Goal: Information Seeking & Learning: Learn about a topic

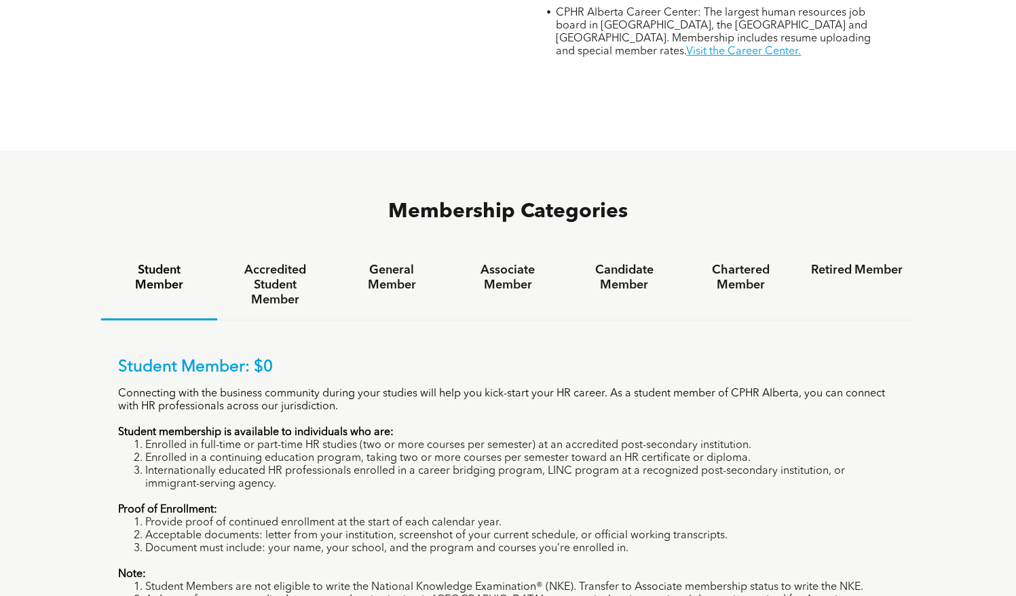
scroll to position [814, 0]
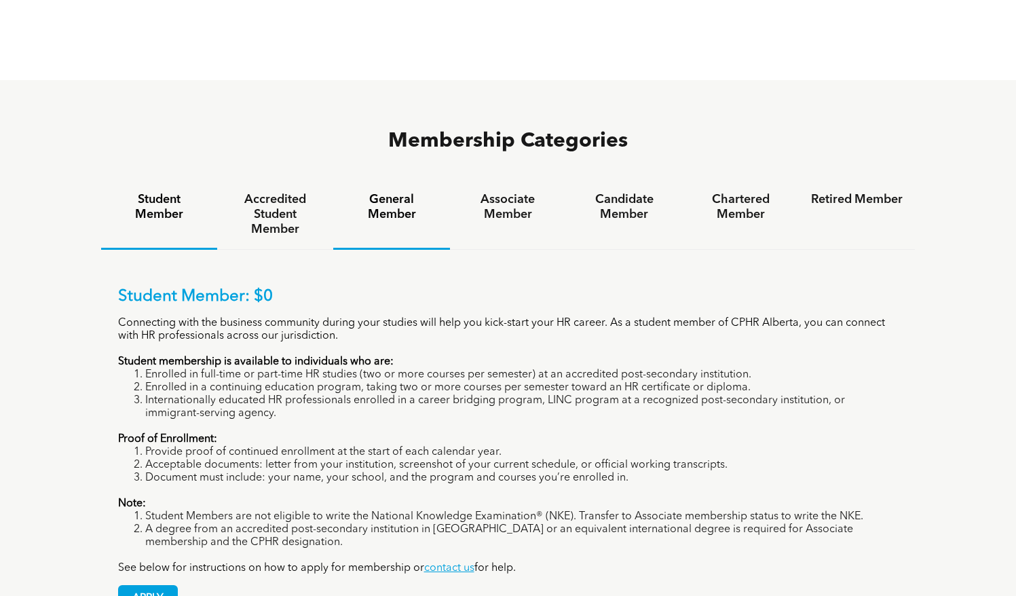
click at [396, 192] on h4 "General Member" at bounding box center [391, 207] width 92 height 30
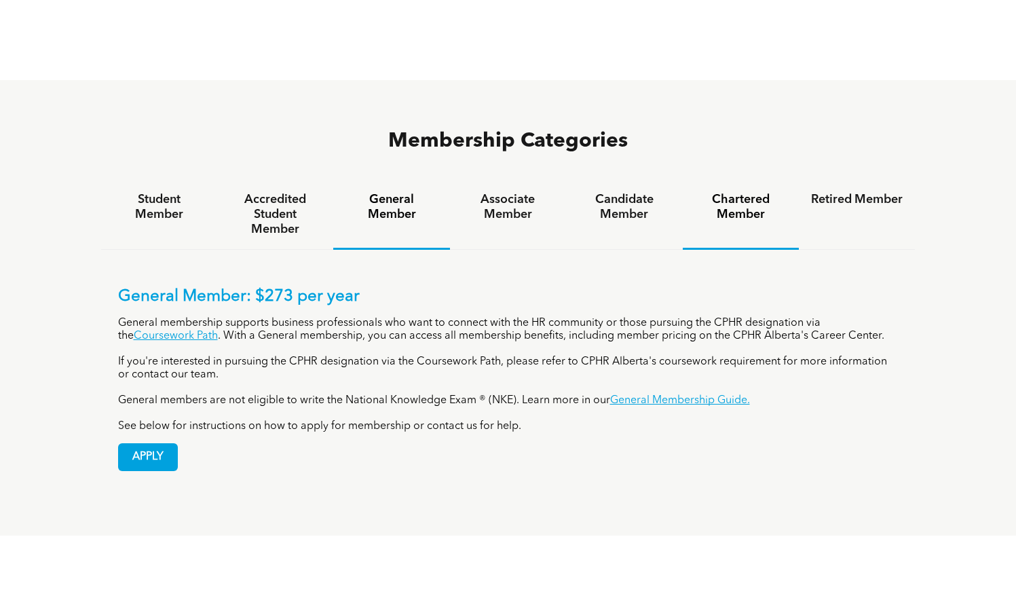
click at [729, 192] on h4 "Chartered Member" at bounding box center [741, 207] width 92 height 30
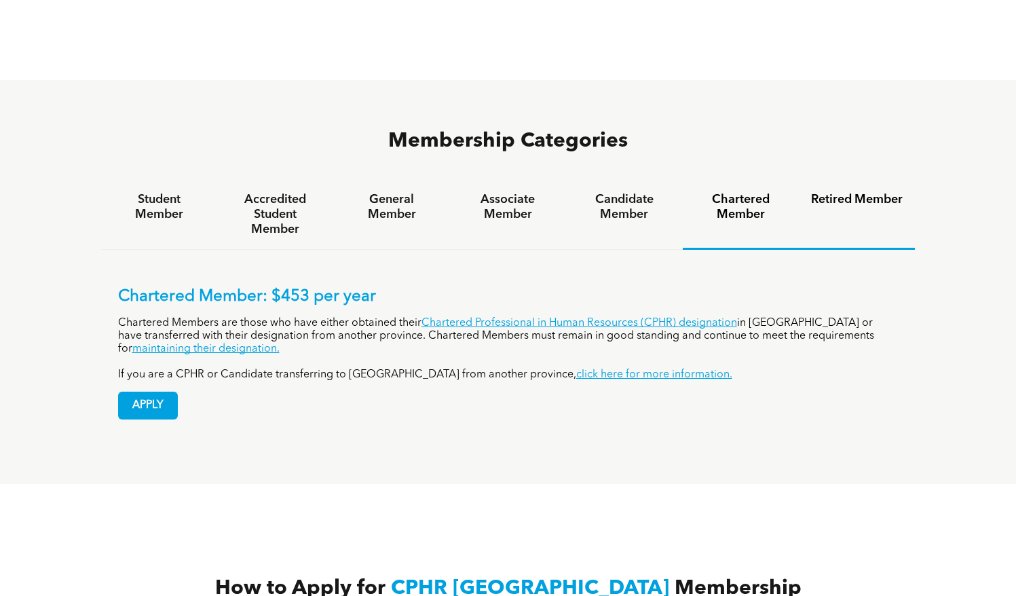
click at [853, 192] on h4 "Retired Member" at bounding box center [857, 199] width 92 height 15
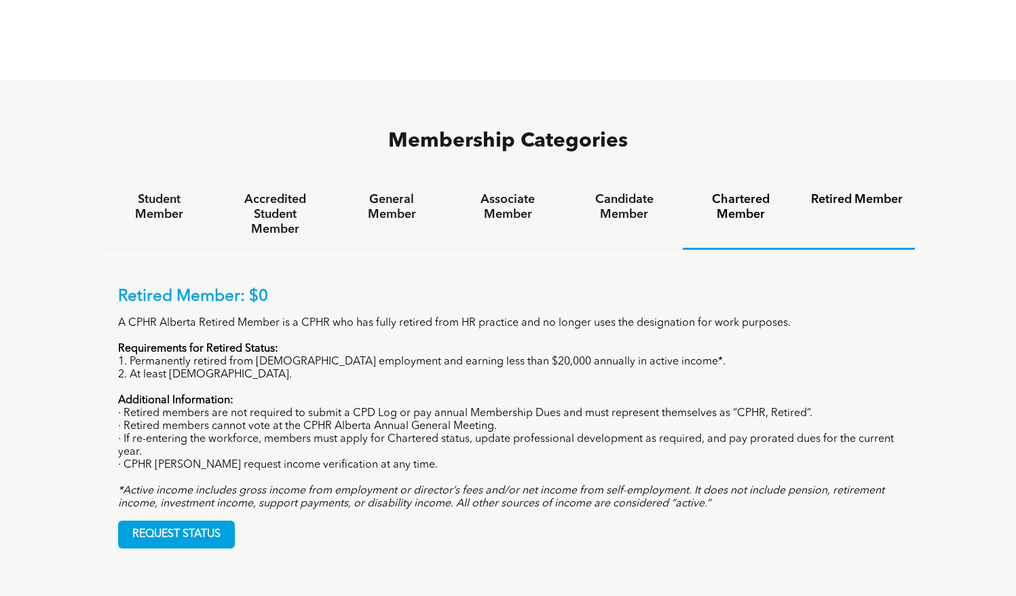
click at [780, 192] on h4 "Chartered Member" at bounding box center [741, 207] width 92 height 30
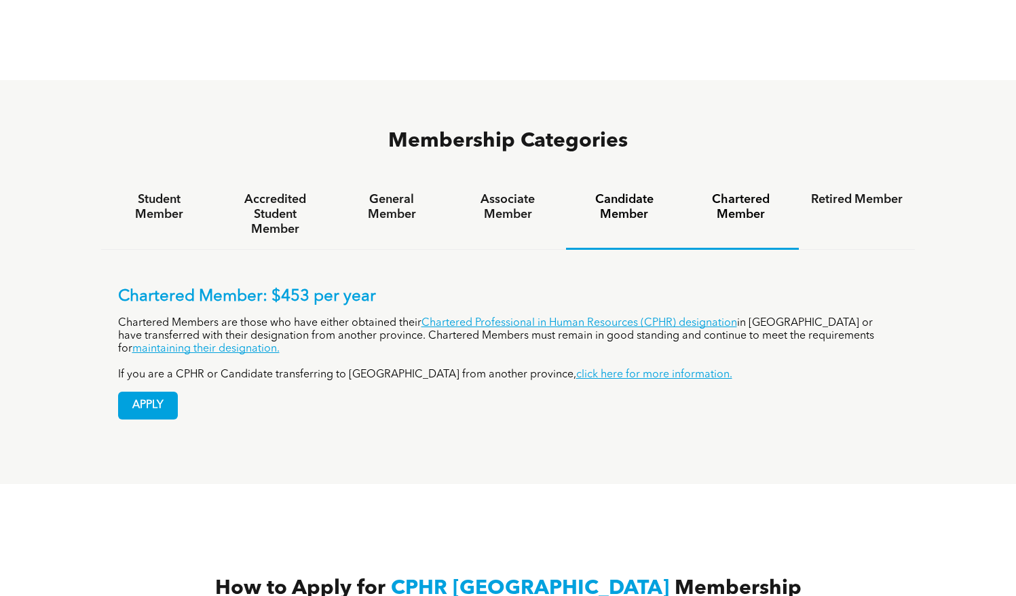
click at [638, 192] on h4 "Candidate Member" at bounding box center [624, 207] width 92 height 30
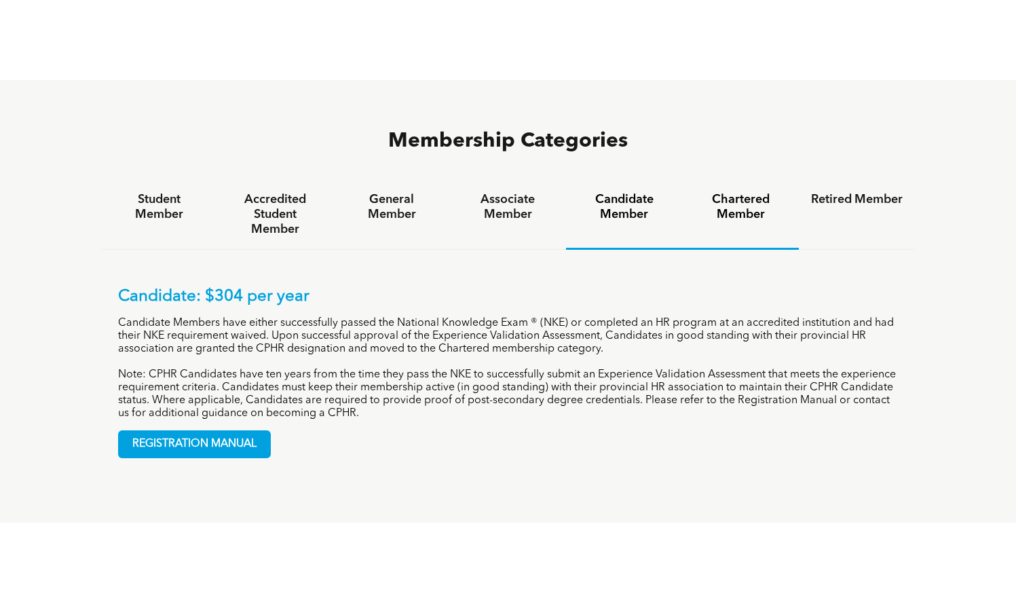
click at [724, 192] on h4 "Chartered Member" at bounding box center [741, 207] width 92 height 30
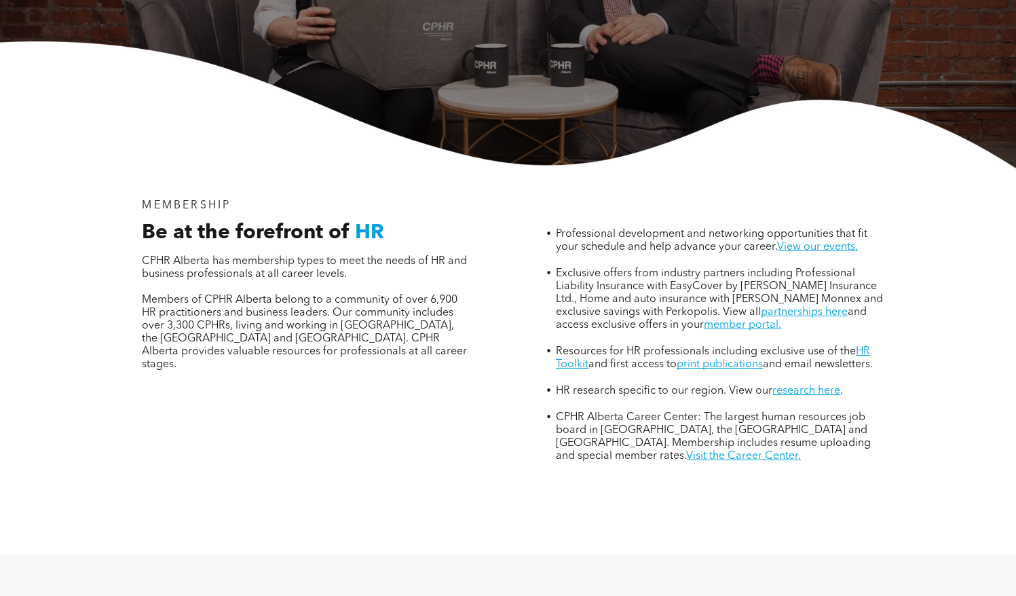
scroll to position [679, 0]
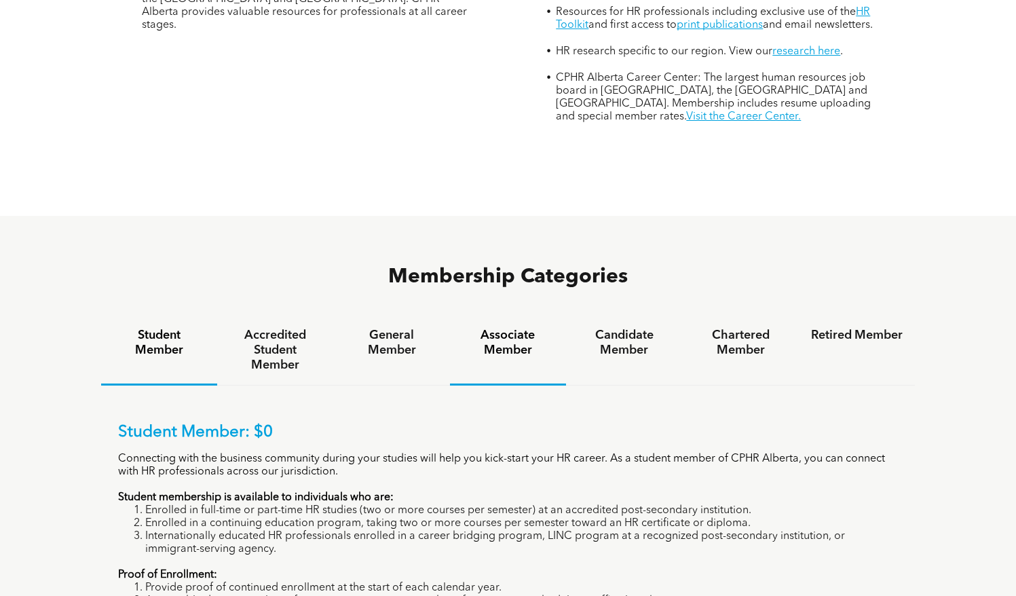
click at [508, 328] on h4 "Associate Member" at bounding box center [508, 343] width 92 height 30
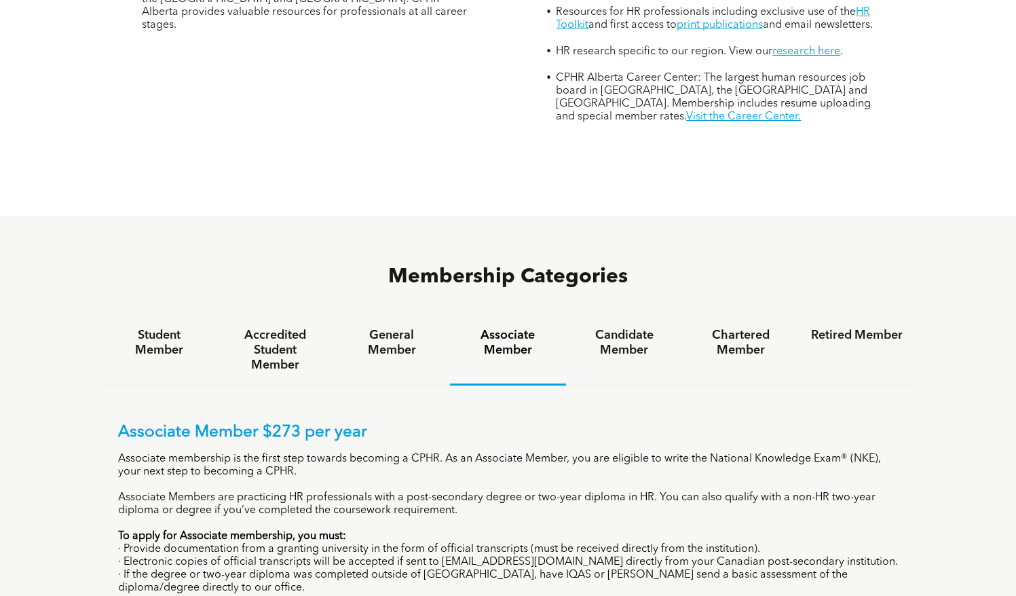
scroll to position [814, 0]
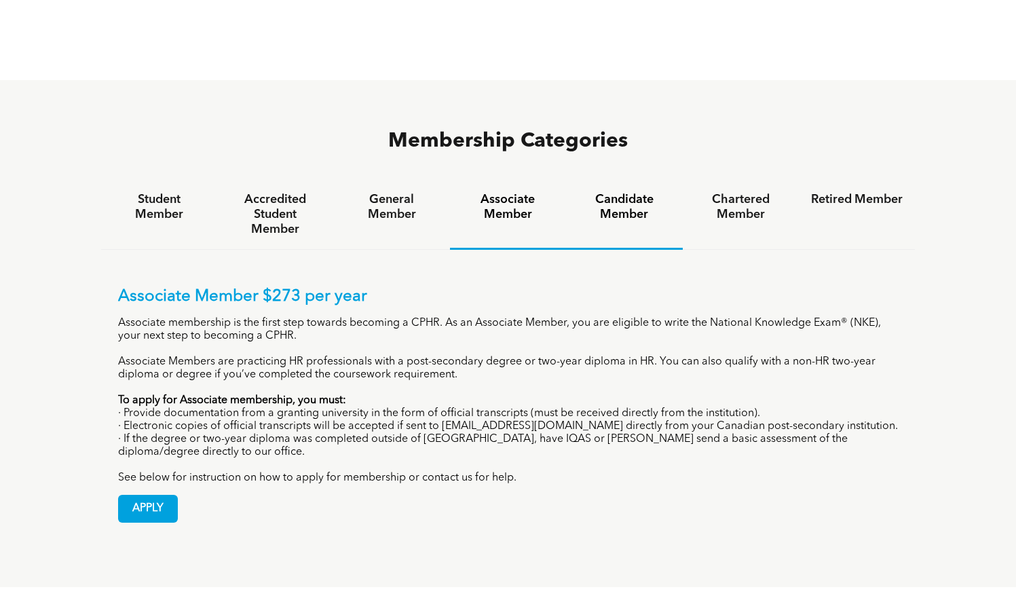
click at [638, 192] on h4 "Candidate Member" at bounding box center [624, 207] width 92 height 30
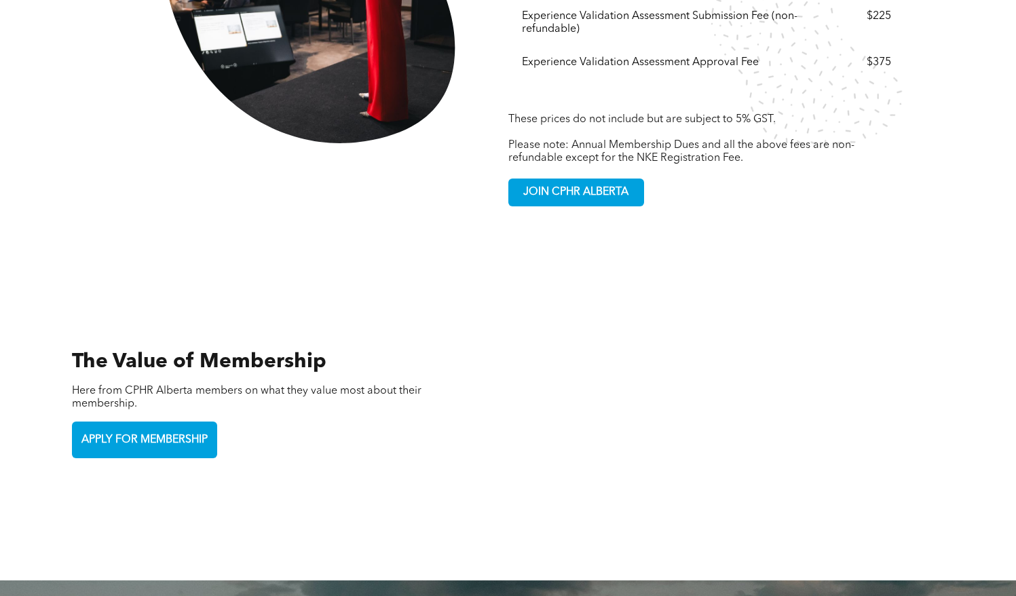
scroll to position [2815, 0]
